Goal: Task Accomplishment & Management: Use online tool/utility

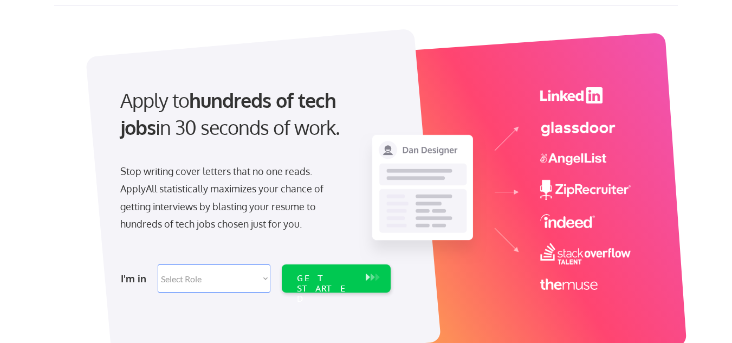
scroll to position [108, 0]
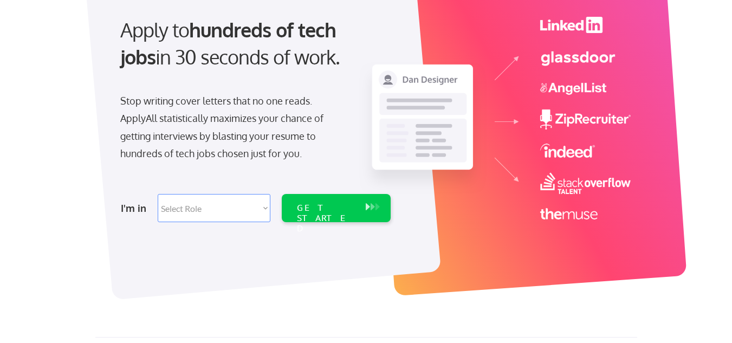
click at [182, 205] on select "Select Role Software Engineering Product Management Customer Success Sales UI/U…" at bounding box center [214, 208] width 113 height 28
select select ""sales0""
click at [158, 194] on select "Select Role Software Engineering Product Management Customer Success Sales UI/U…" at bounding box center [214, 208] width 113 height 28
select select ""sales0""
click at [351, 203] on div "GET STARTED" at bounding box center [326, 218] width 58 height 31
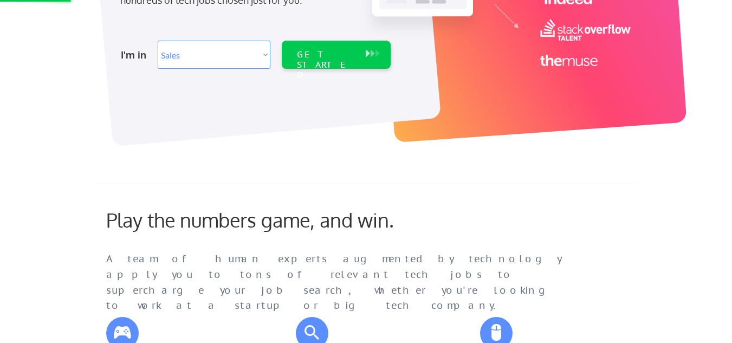
scroll to position [325, 0]
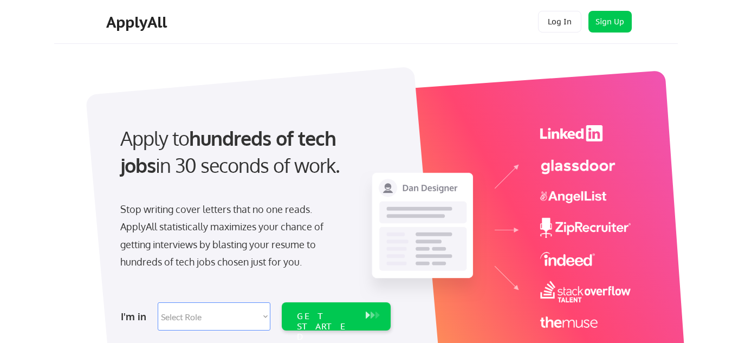
select select ""sales0""
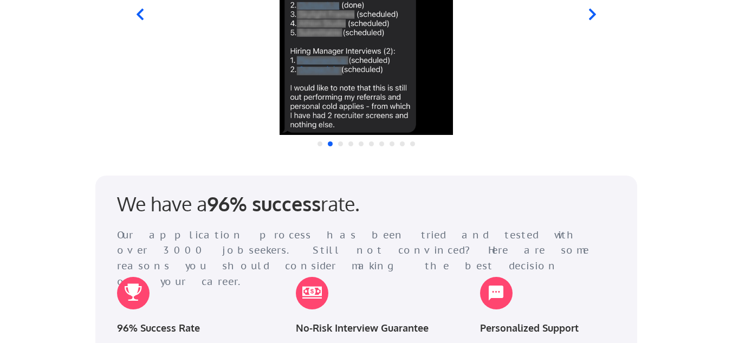
scroll to position [1246, 0]
